Goal: Task Accomplishment & Management: Use online tool/utility

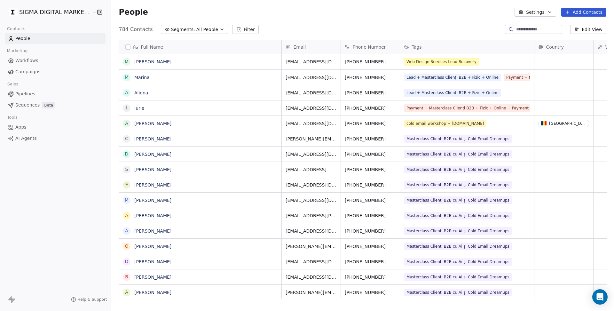
click at [28, 124] on link "Apps" at bounding box center [55, 127] width 100 height 11
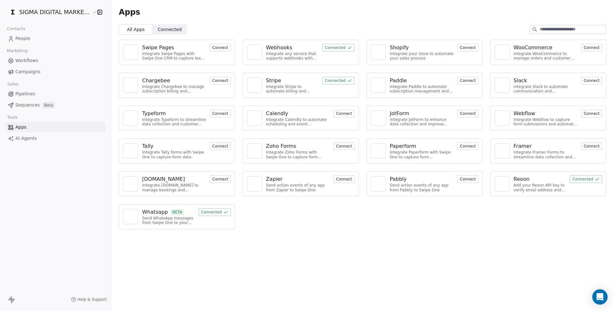
click at [213, 209] on button "Connected" at bounding box center [215, 212] width 32 height 8
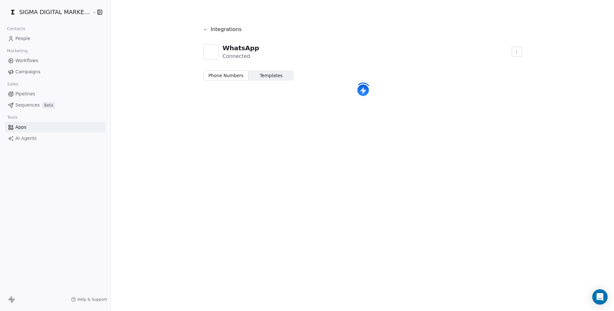
click at [266, 77] on span "Templates" at bounding box center [271, 75] width 23 height 7
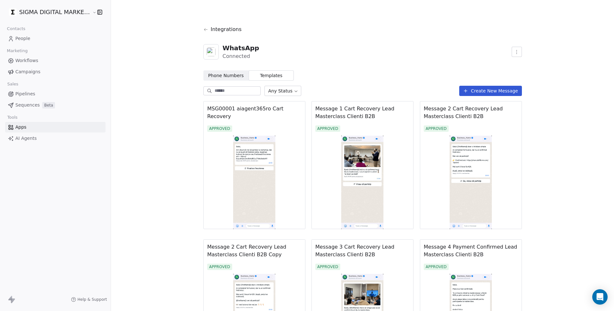
click at [257, 107] on span "MSG00001 aiagent365ro Cart Recovery" at bounding box center [254, 112] width 94 height 15
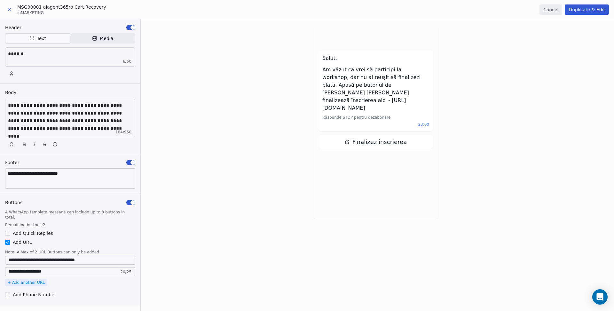
click at [100, 9] on span "MSG00001 aiagent365ro Cart Recovery" at bounding box center [61, 7] width 89 height 6
click at [106, 7] on div "MSG00001 aiagent365ro Cart Recovery in MARKETING Cancel Duplicate & Edit" at bounding box center [307, 9] width 614 height 19
click at [100, 7] on span "MSG00001 aiagent365ro Cart Recovery" at bounding box center [61, 7] width 89 height 6
click at [113, 6] on div "MSG00001 aiagent365ro Cart Recovery in MARKETING Cancel Duplicate & Edit" at bounding box center [307, 9] width 614 height 19
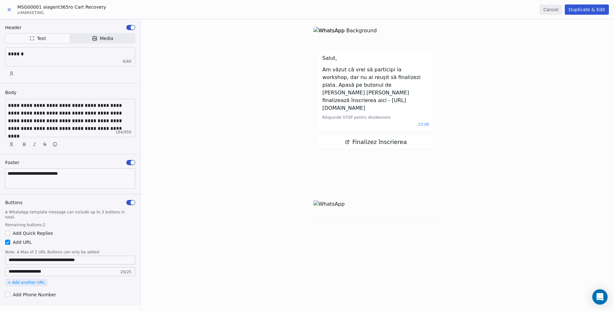
click at [12, 10] on button at bounding box center [9, 10] width 13 height 12
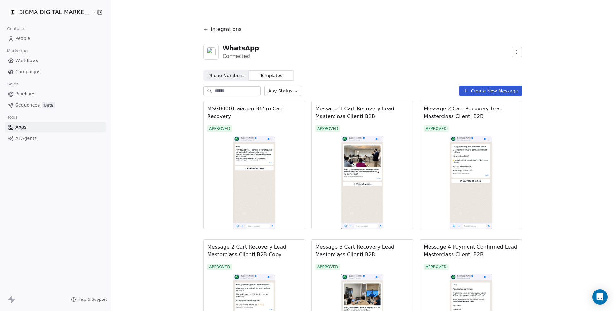
click at [302, 91] on body "SIGMA DIGITAL MARKETING SRL Contacts People Marketing Workflows Campaigns Sales…" at bounding box center [307, 155] width 614 height 311
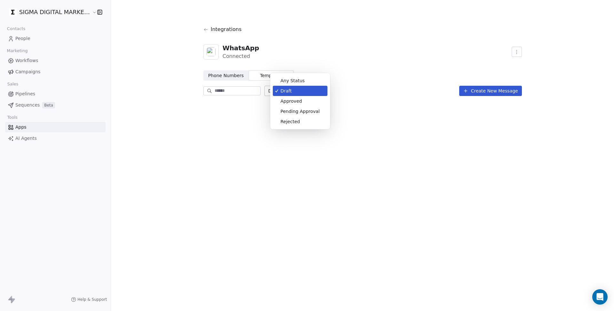
click at [281, 91] on body "SIGMA DIGITAL MARKETING SRL Contacts People Marketing Workflows Campaigns Sales…" at bounding box center [307, 155] width 614 height 311
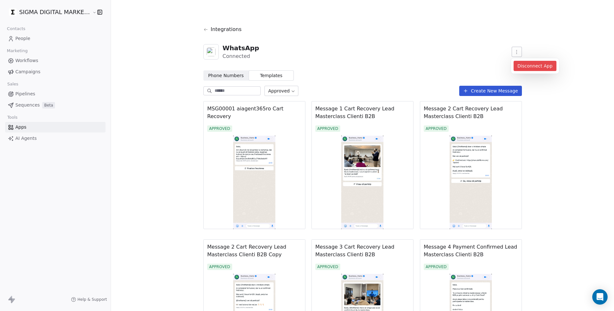
click at [518, 53] on html "SIGMA DIGITAL MARKETING SRL Contacts People Marketing Workflows Campaigns Sales…" at bounding box center [307, 155] width 614 height 311
click at [554, 31] on html "SIGMA DIGITAL MARKETING SRL Contacts People Marketing Workflows Campaigns Sales…" at bounding box center [307, 155] width 614 height 311
click at [461, 155] on img at bounding box center [471, 182] width 102 height 93
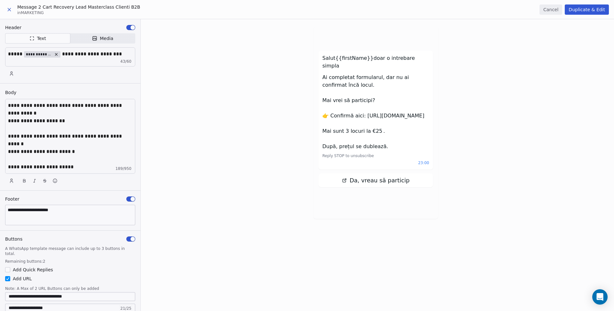
click at [92, 8] on span "Message 2 Cart Recovery Lead Masterclass Clienti B2B" at bounding box center [78, 7] width 123 height 6
click at [225, 96] on div "Salut {{firstName}} [PERSON_NAME] o intrebare simpla Ai completat formularul, d…" at bounding box center [377, 165] width 473 height 292
click at [12, 8] on button at bounding box center [9, 10] width 13 height 12
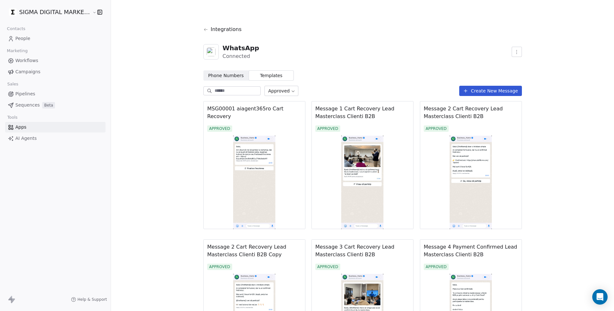
click at [271, 76] on span "Templates" at bounding box center [271, 75] width 23 height 7
click at [230, 77] on span "Phone Numbers" at bounding box center [225, 75] width 35 height 7
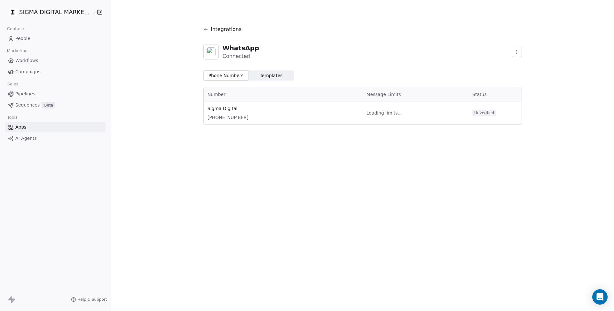
click at [270, 74] on span "Templates" at bounding box center [271, 75] width 23 height 7
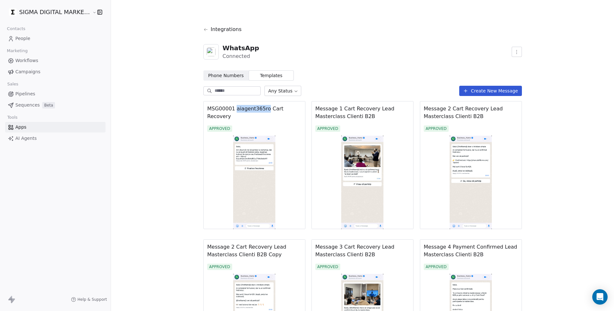
click at [220, 110] on span "MSG00001 aiagent365ro Cart Recovery" at bounding box center [254, 112] width 94 height 15
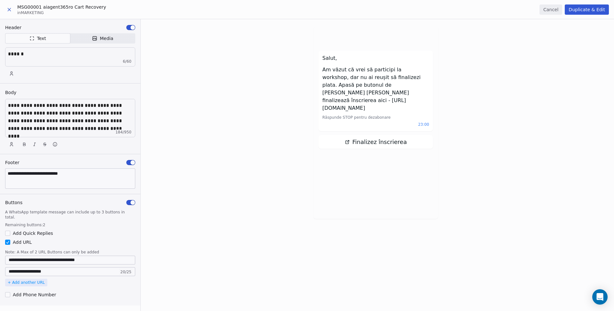
click at [40, 12] on span "in MARKETING" at bounding box center [61, 12] width 89 height 5
click at [247, 84] on div "Salut, Am văzut că vrei să participi la workshop, dar nu ai reușit să finalizez…" at bounding box center [377, 165] width 473 height 292
click at [5, 4] on button at bounding box center [9, 10] width 13 height 12
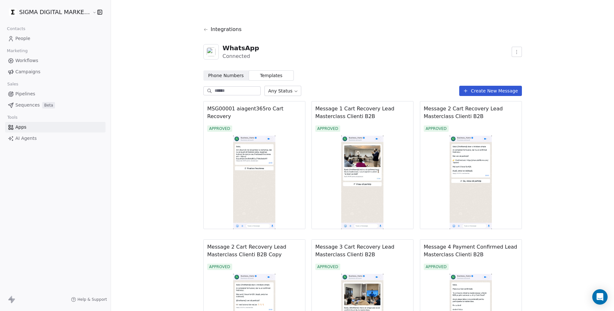
click at [260, 112] on span "MSG00001 aiagent365ro Cart Recovery" at bounding box center [254, 112] width 94 height 15
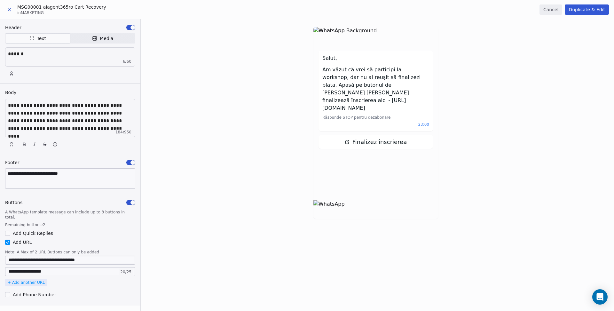
click at [9, 11] on icon at bounding box center [9, 10] width 6 height 6
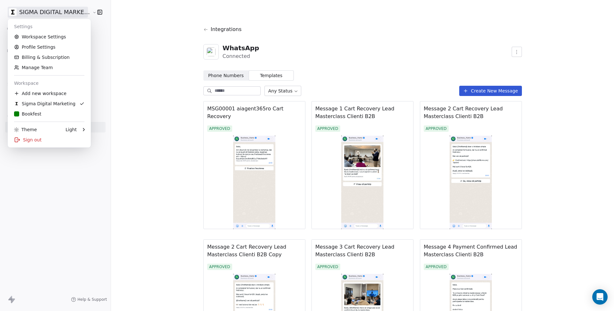
click at [62, 11] on html "SIGMA DIGITAL MARKETING SRL Contacts People Marketing Workflows Campaigns Sales…" at bounding box center [307, 155] width 614 height 311
click at [36, 139] on div "Sign out" at bounding box center [49, 140] width 78 height 10
